Goal: Task Accomplishment & Management: Complete application form

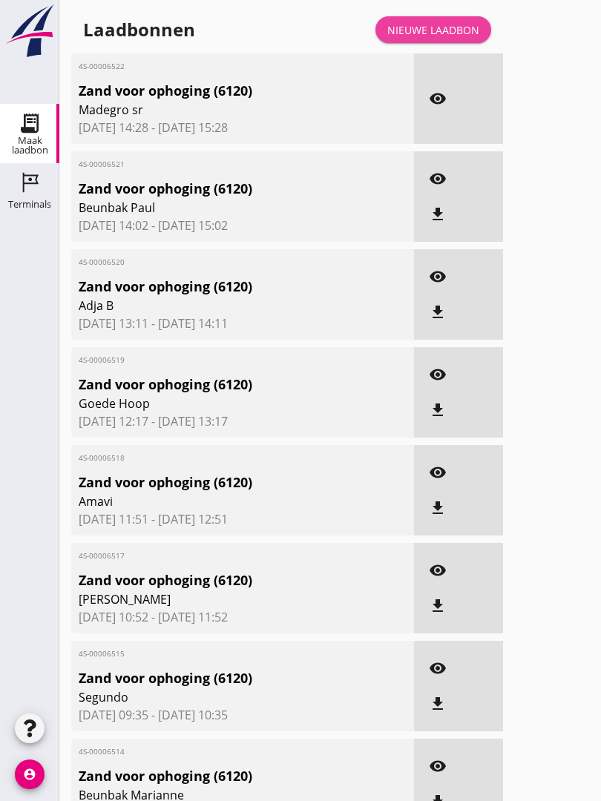
click at [441, 33] on link "Nieuwe laadbon" at bounding box center [433, 29] width 116 height 27
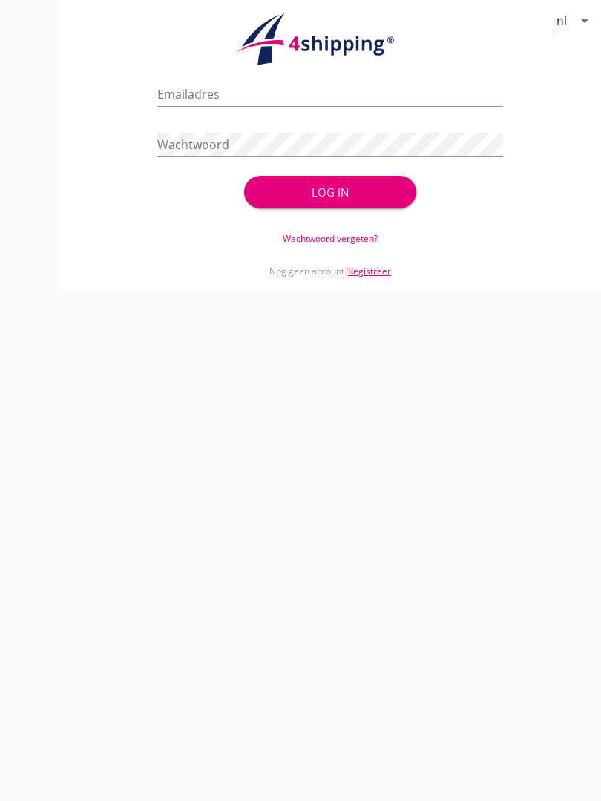
click at [219, 100] on input "Emailadres" at bounding box center [329, 94] width 345 height 24
type input "[EMAIL_ADDRESS][DOMAIN_NAME]"
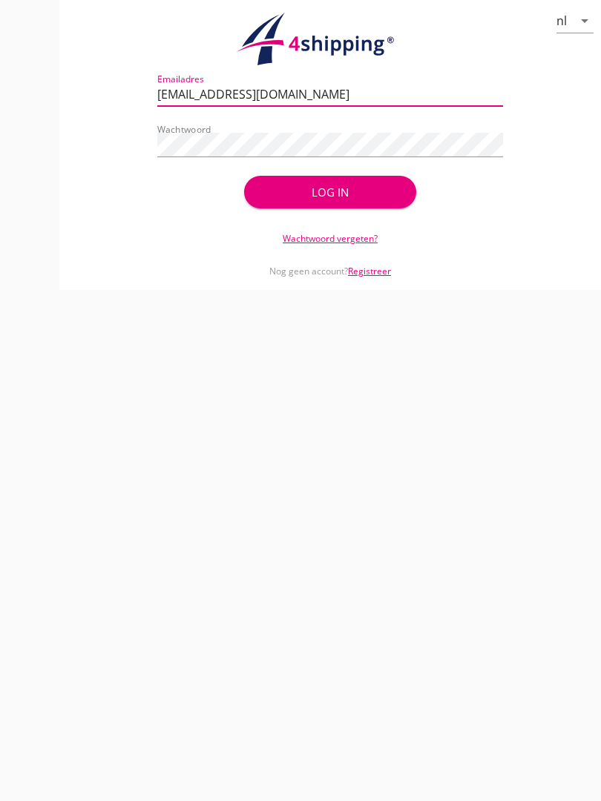
click at [347, 197] on button "Log in" at bounding box center [330, 192] width 173 height 33
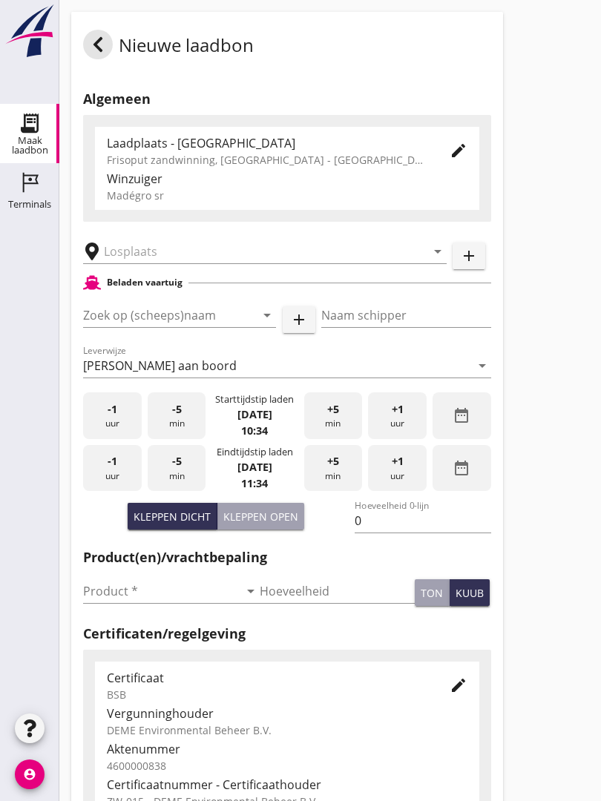
click at [184, 263] on input "text" at bounding box center [254, 252] width 301 height 24
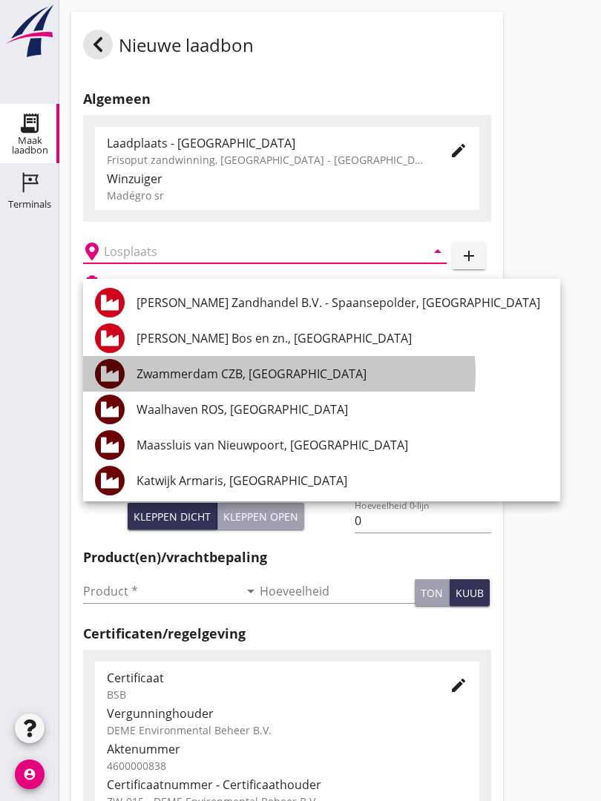
click at [290, 371] on div "Zwammerdam CZB, [GEOGRAPHIC_DATA]" at bounding box center [342, 374] width 412 height 18
type input "Zwammerdam CZB, [GEOGRAPHIC_DATA]"
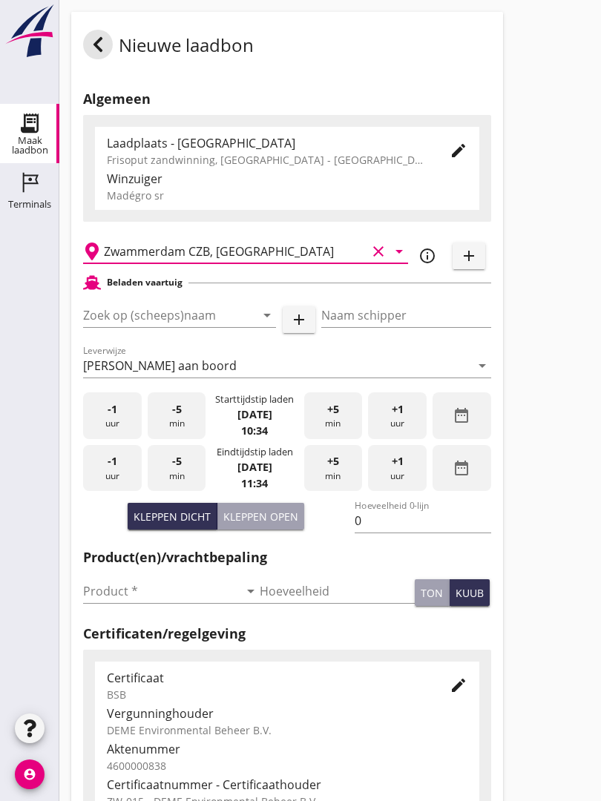
click at [217, 320] on input "Zoek op (scheeps)naam" at bounding box center [158, 315] width 151 height 24
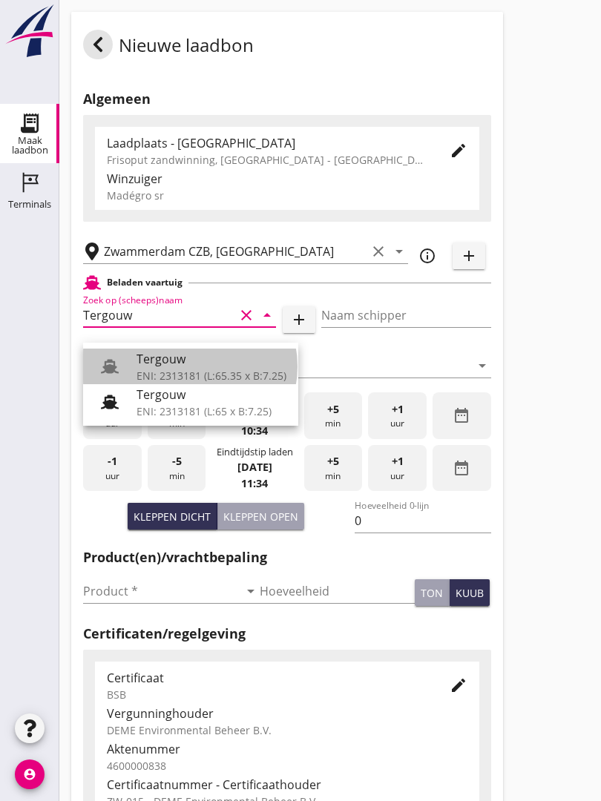
click at [184, 360] on div "Tergouw" at bounding box center [211, 359] width 150 height 18
type input "Tergouw"
type input "[PERSON_NAME][GEOGRAPHIC_DATA]"
type input "510"
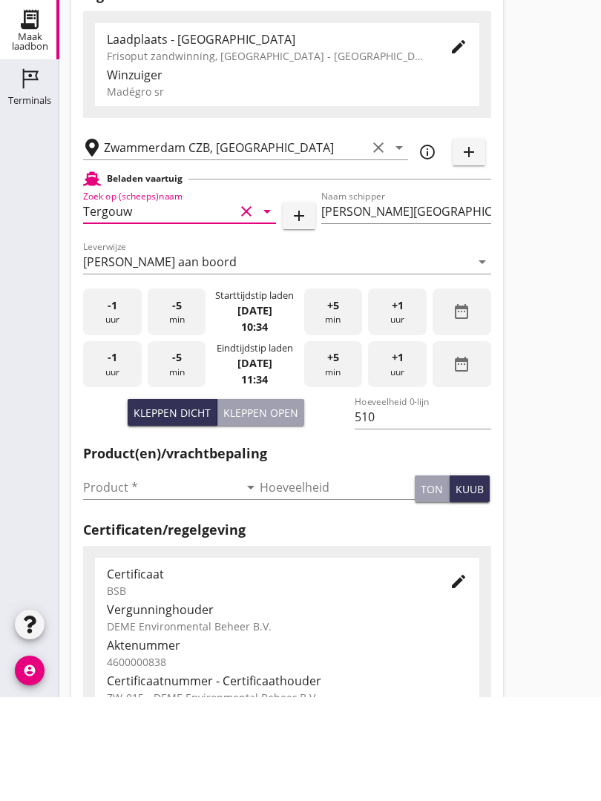
click at [106, 579] on input "Product *" at bounding box center [161, 591] width 156 height 24
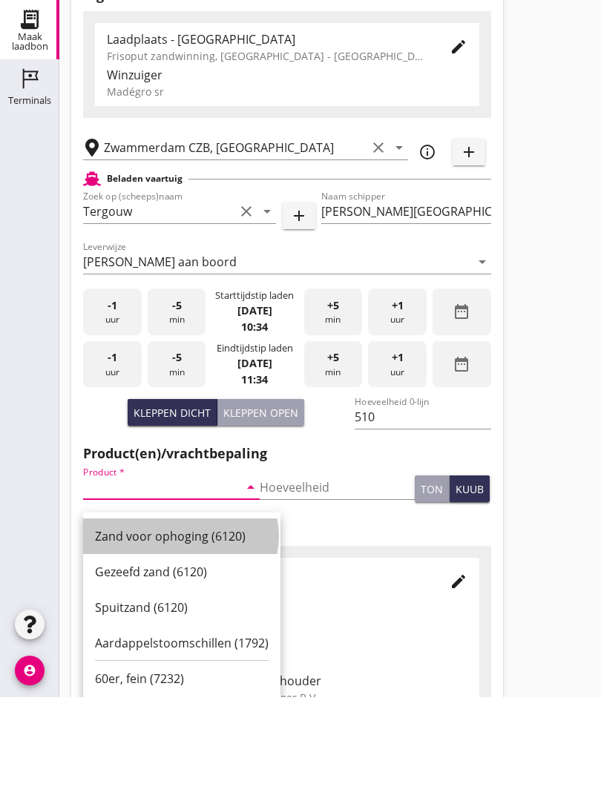
click at [167, 631] on div "Zand voor ophoging (6120)" at bounding box center [182, 640] width 174 height 18
type input "Zand voor ophoging (6120)"
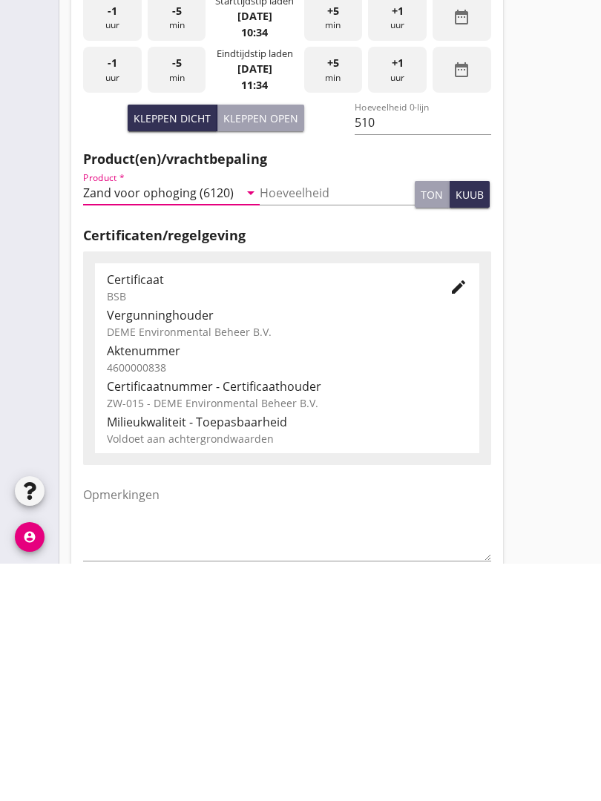
scroll to position [260, 0]
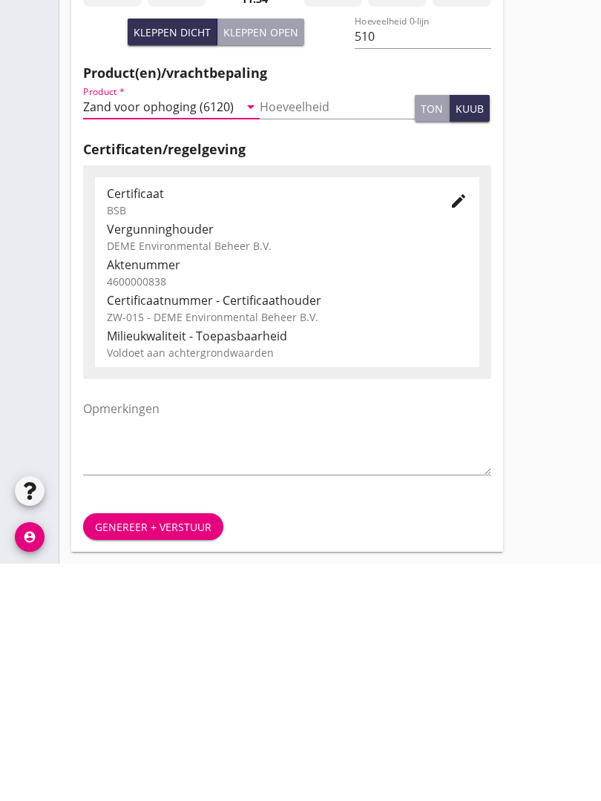
click at [139, 757] on div "Genereer + verstuur" at bounding box center [153, 765] width 116 height 16
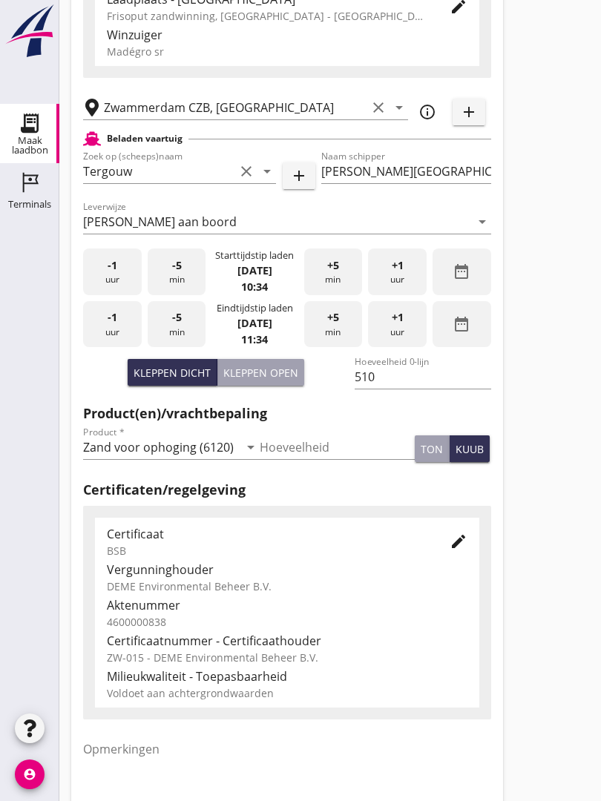
scroll to position [0, 0]
